Goal: Download file/media

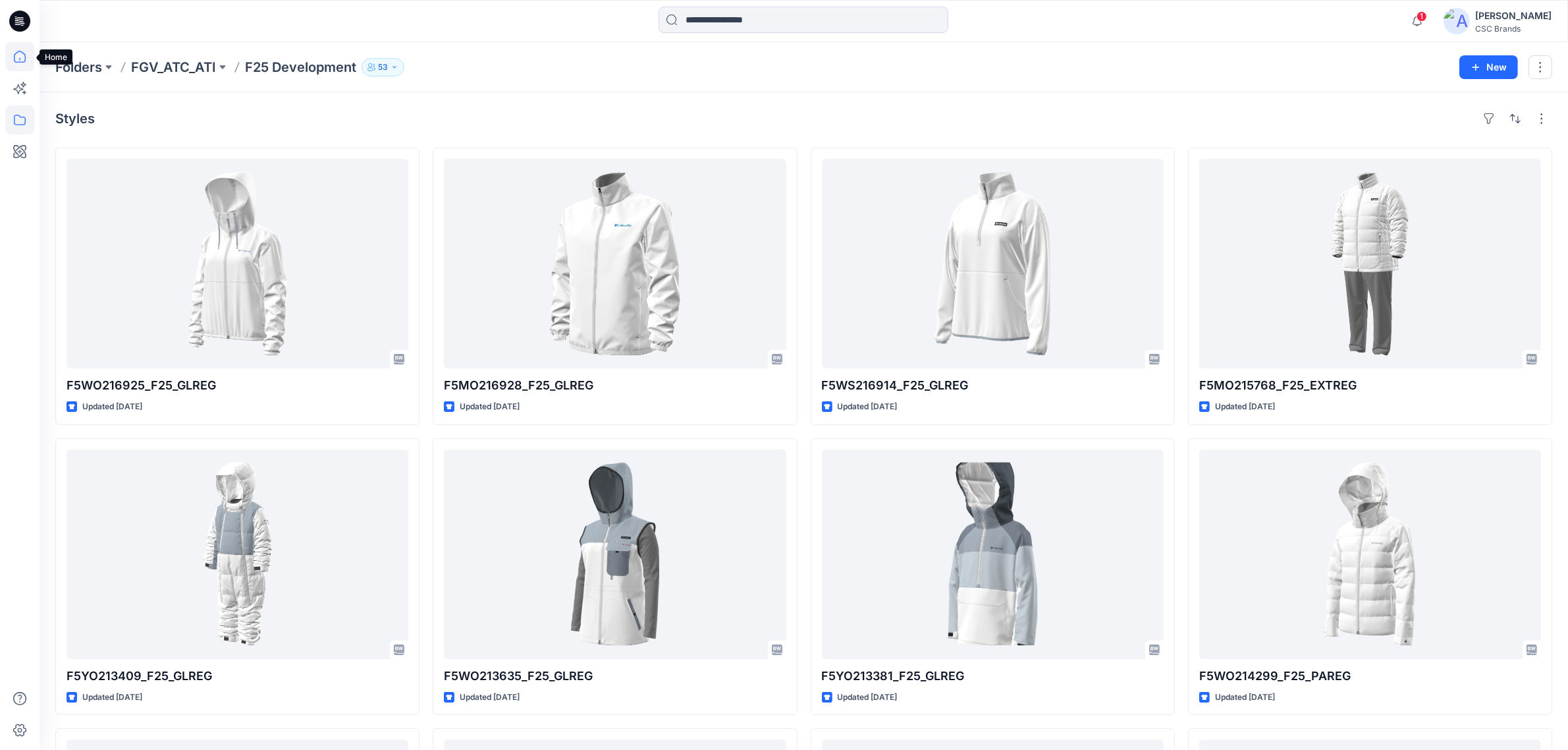
click at [18, 66] on icon at bounding box center [20, 57] width 29 height 29
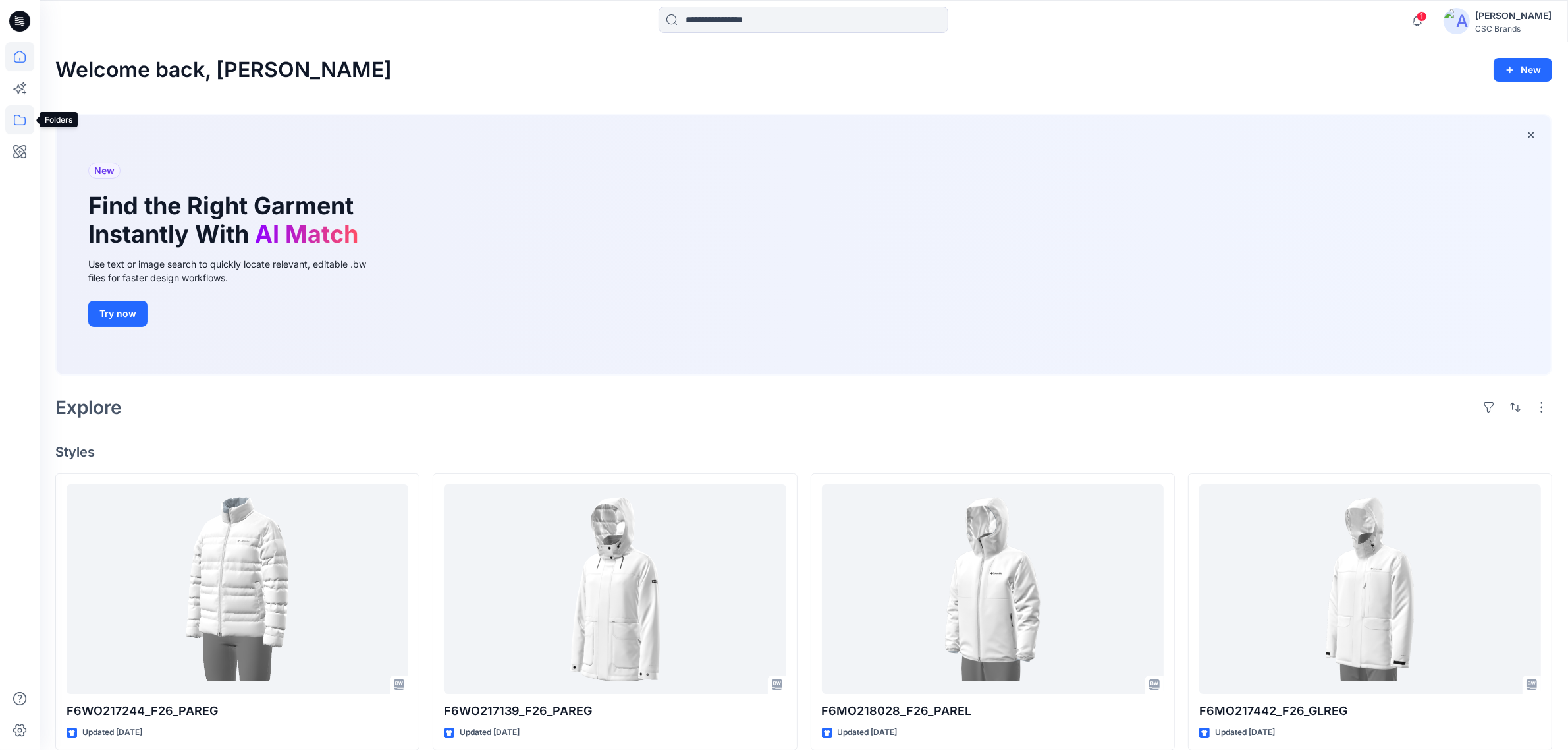
click at [21, 116] on icon at bounding box center [20, 120] width 29 height 29
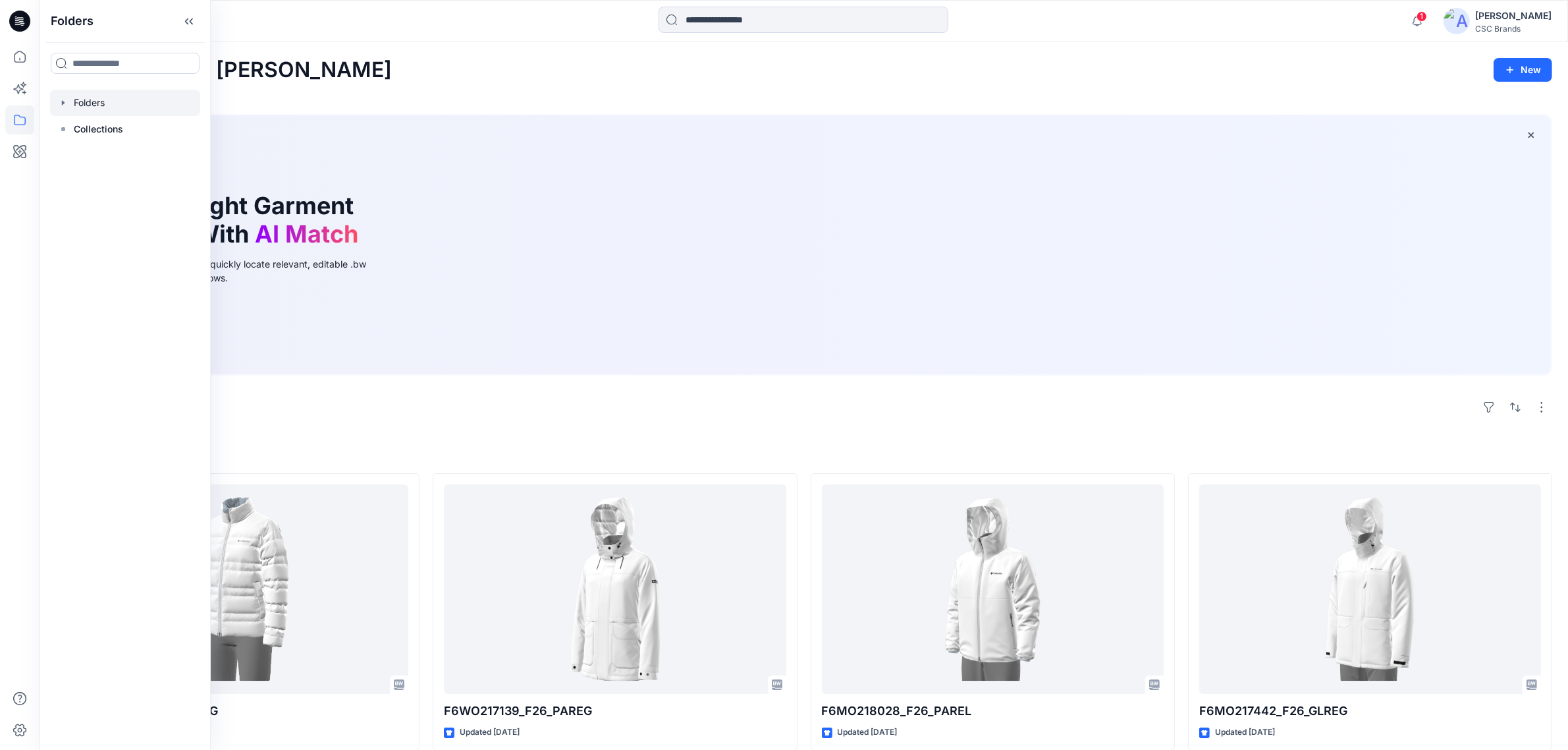
click at [64, 104] on icon "button" at bounding box center [63, 102] width 11 height 11
click at [79, 129] on icon "button" at bounding box center [76, 129] width 11 height 11
click at [147, 180] on p "F26 Development" at bounding box center [139, 181] width 78 height 16
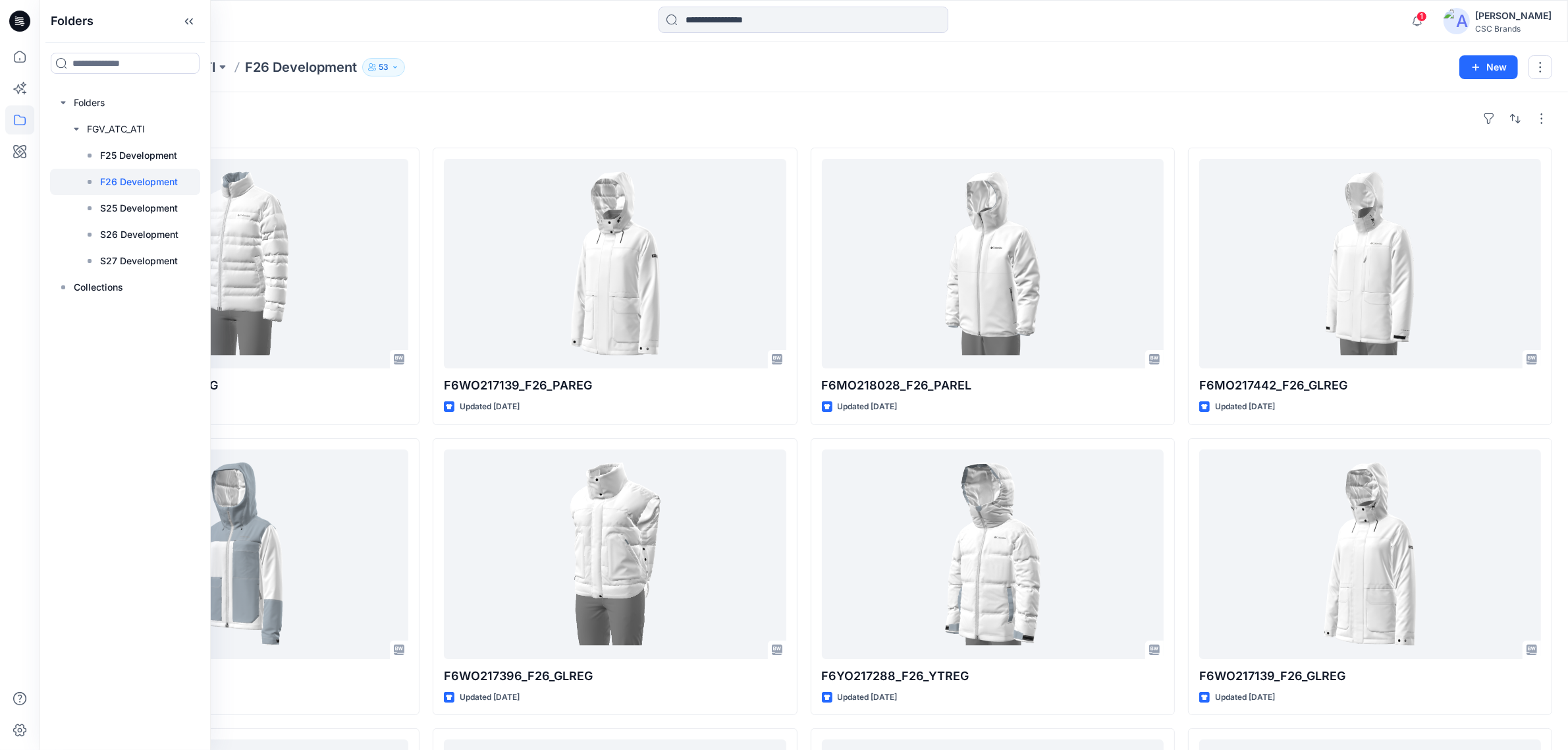
click at [522, 109] on div "Styles" at bounding box center [804, 118] width 1497 height 21
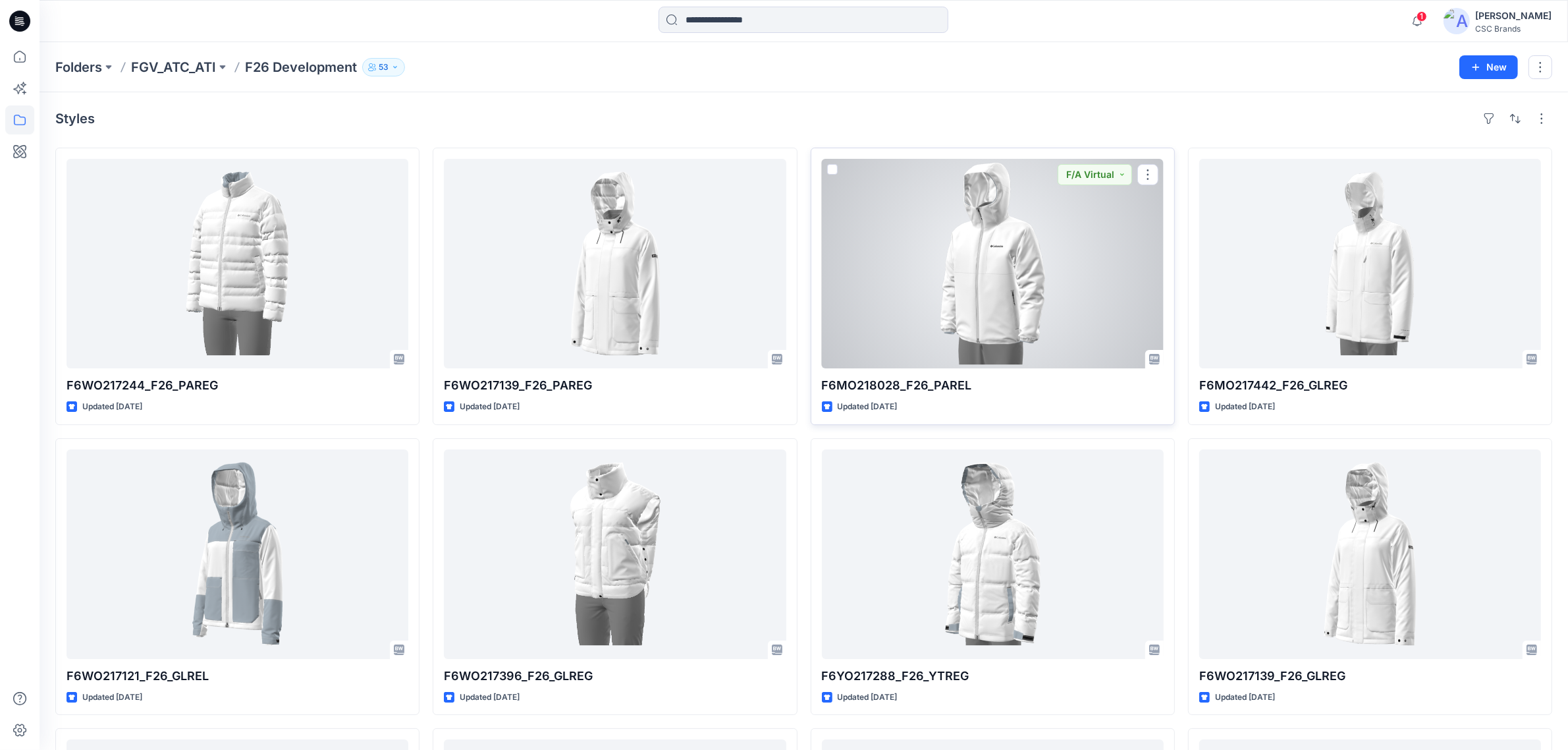
click at [1096, 237] on div at bounding box center [992, 264] width 342 height 210
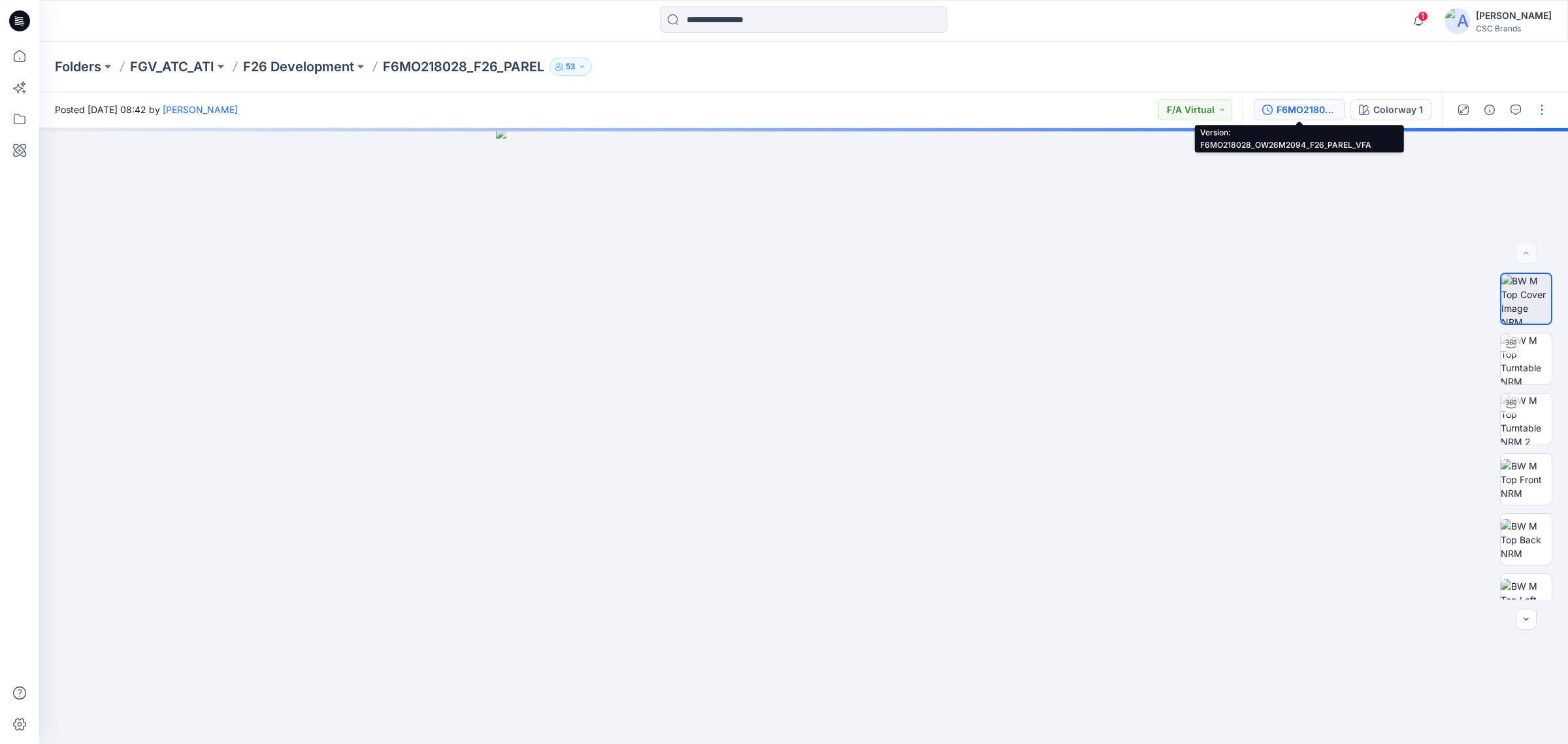
click at [1311, 109] on div "F6MO218028_OW26M2094_F26_PAREL_VFA" at bounding box center [1307, 110] width 60 height 15
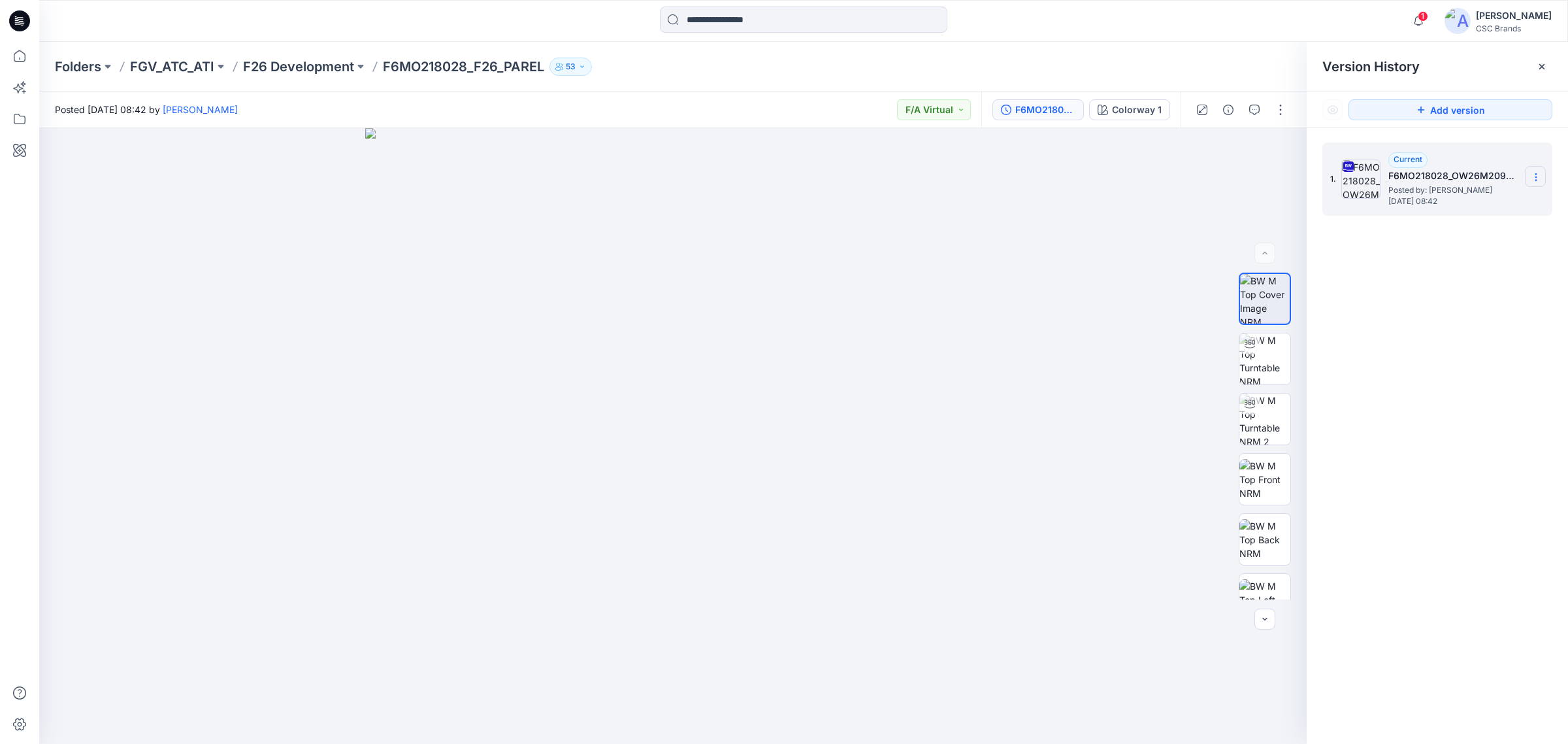
click at [1531, 178] on icon at bounding box center [1536, 176] width 11 height 11
click at [1484, 206] on span "Download Source BW File" at bounding box center [1471, 202] width 110 height 15
click at [285, 62] on p "F26 Development" at bounding box center [298, 66] width 111 height 19
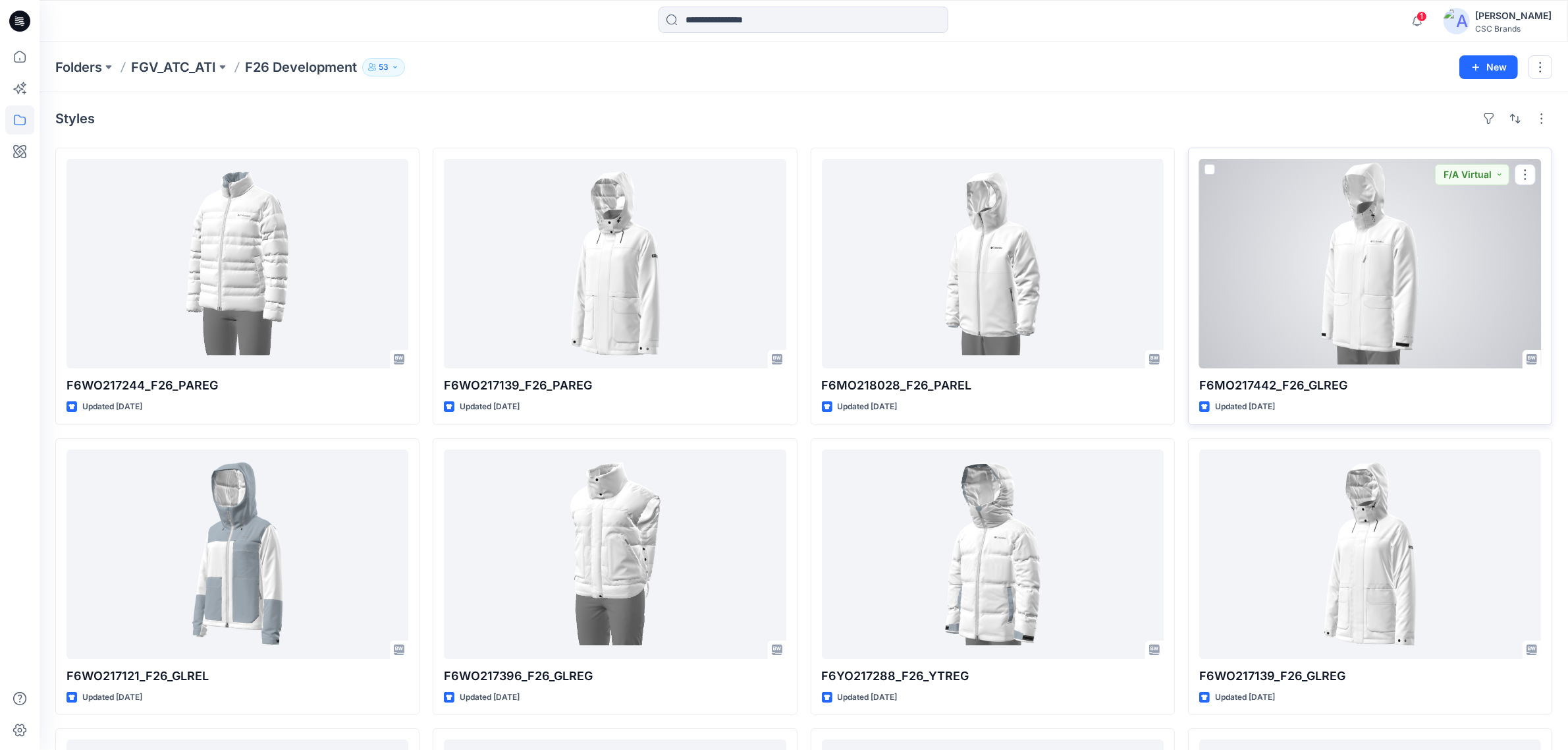
click at [1460, 283] on div at bounding box center [1370, 264] width 342 height 210
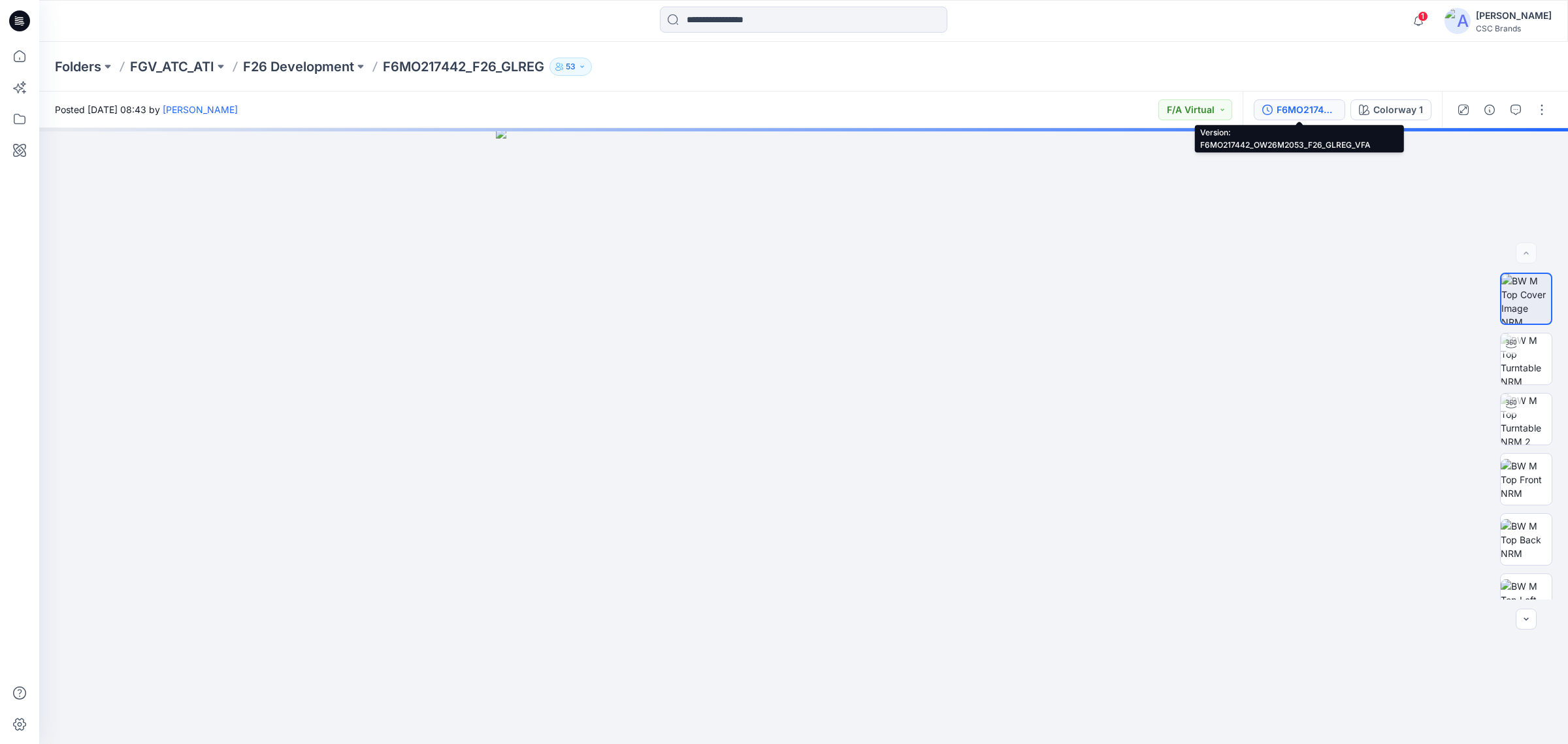
click at [1312, 110] on div "F6MO217442_OW26M2053_F26_GLREG_VFA" at bounding box center [1307, 110] width 60 height 15
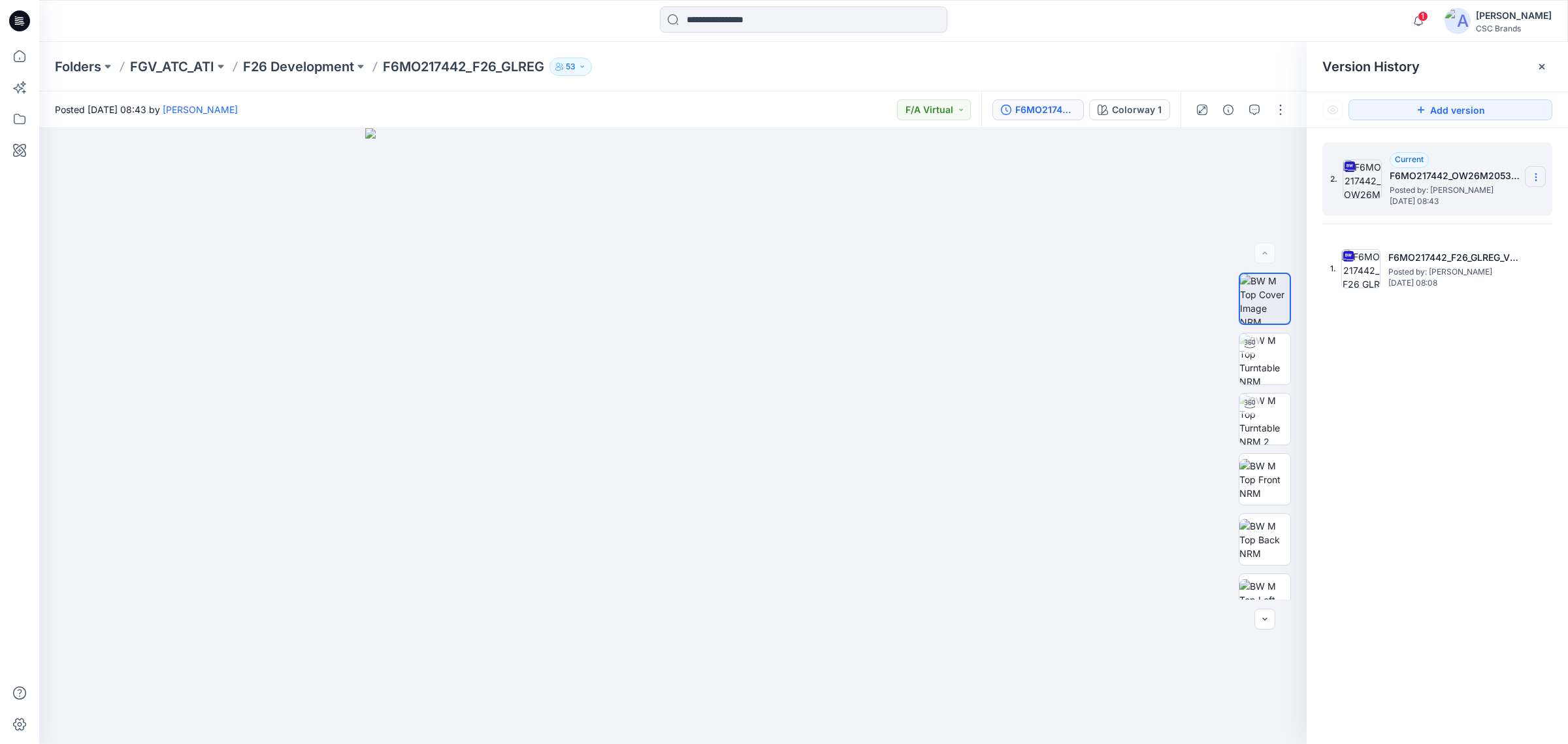
click at [1533, 178] on icon at bounding box center [1536, 176] width 11 height 11
click at [1468, 208] on span "Download Source BW File" at bounding box center [1471, 202] width 110 height 15
